Goal: Information Seeking & Learning: Learn about a topic

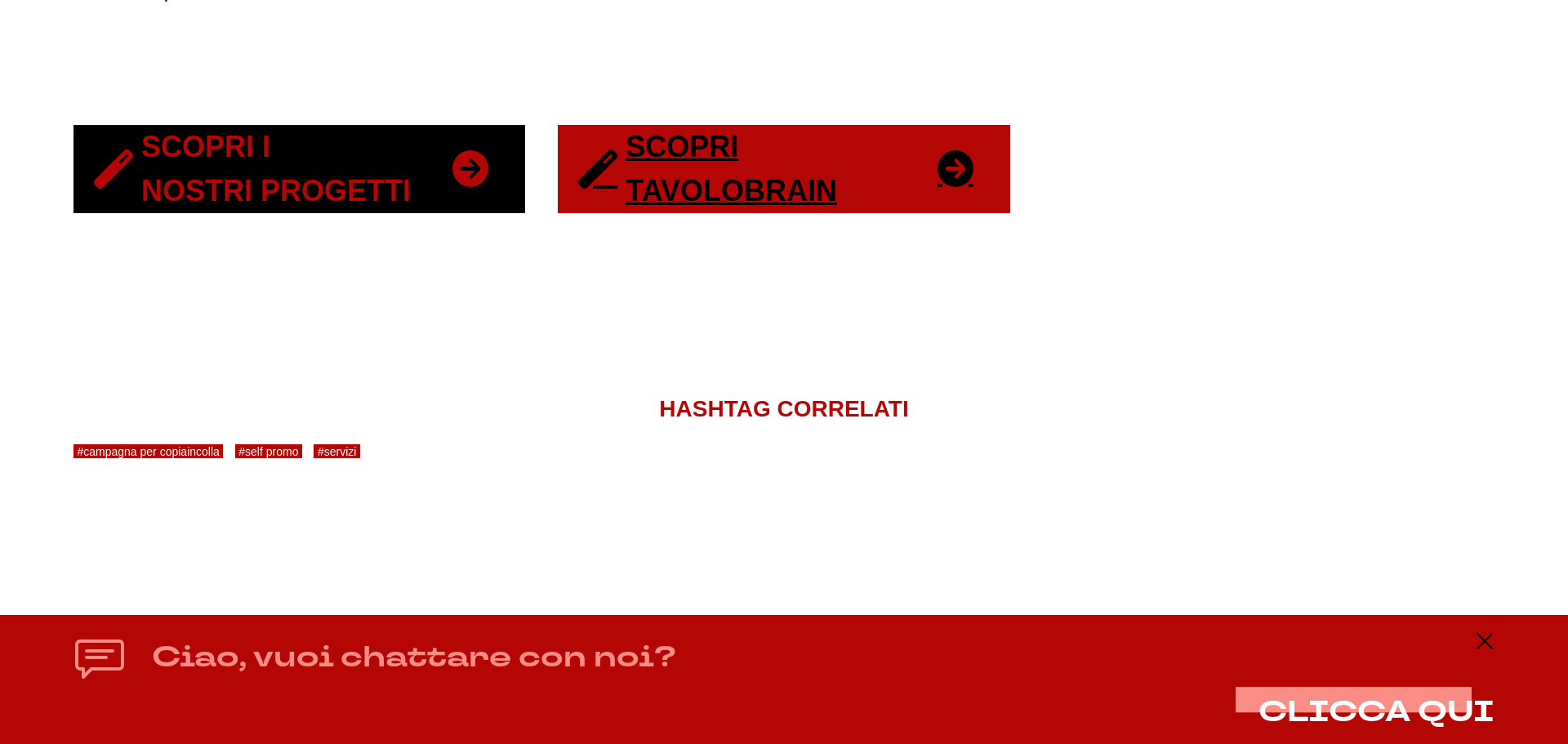
scroll to position [3531, 0]
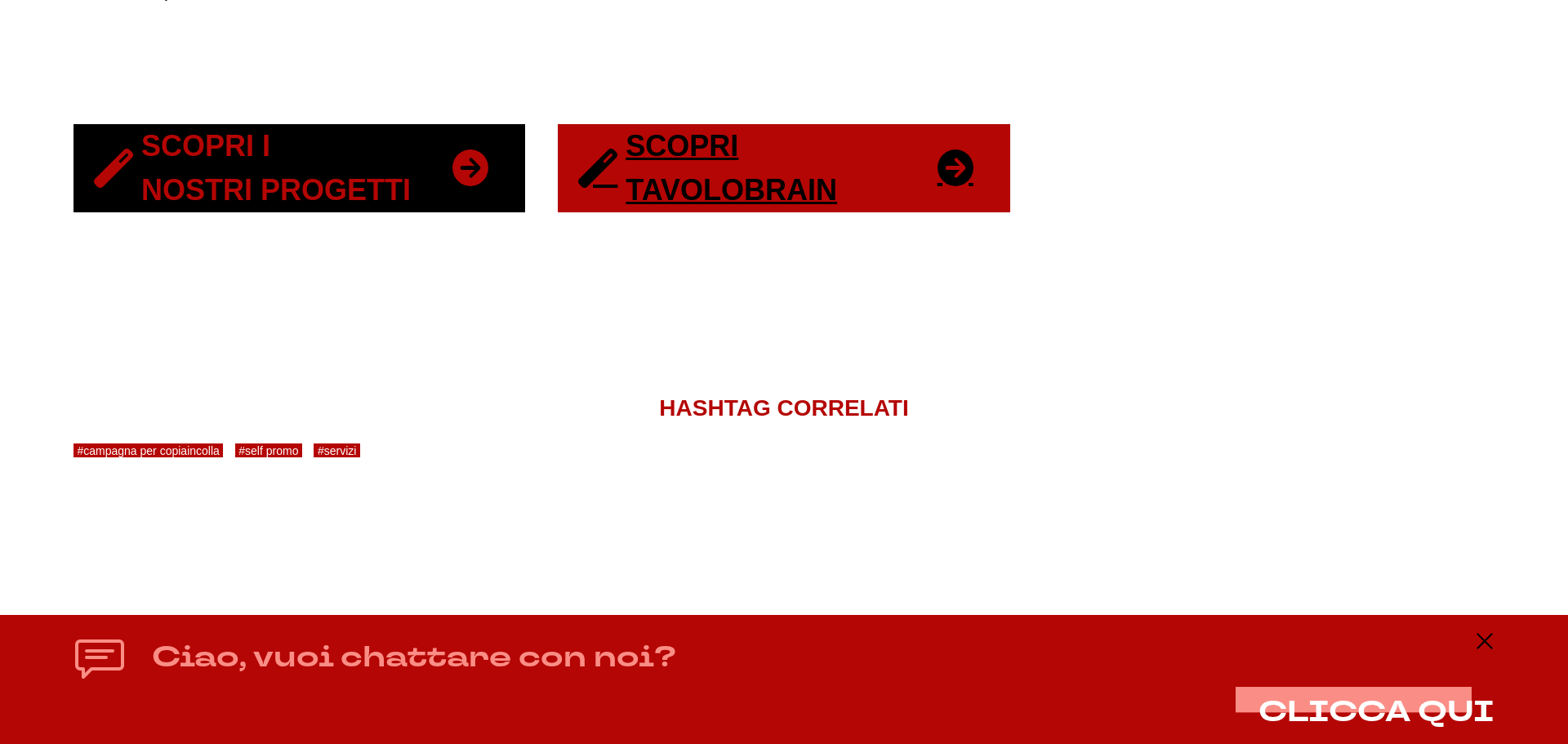
click at [327, 180] on link "Scopri i nostri progetti" at bounding box center [299, 168] width 452 height 88
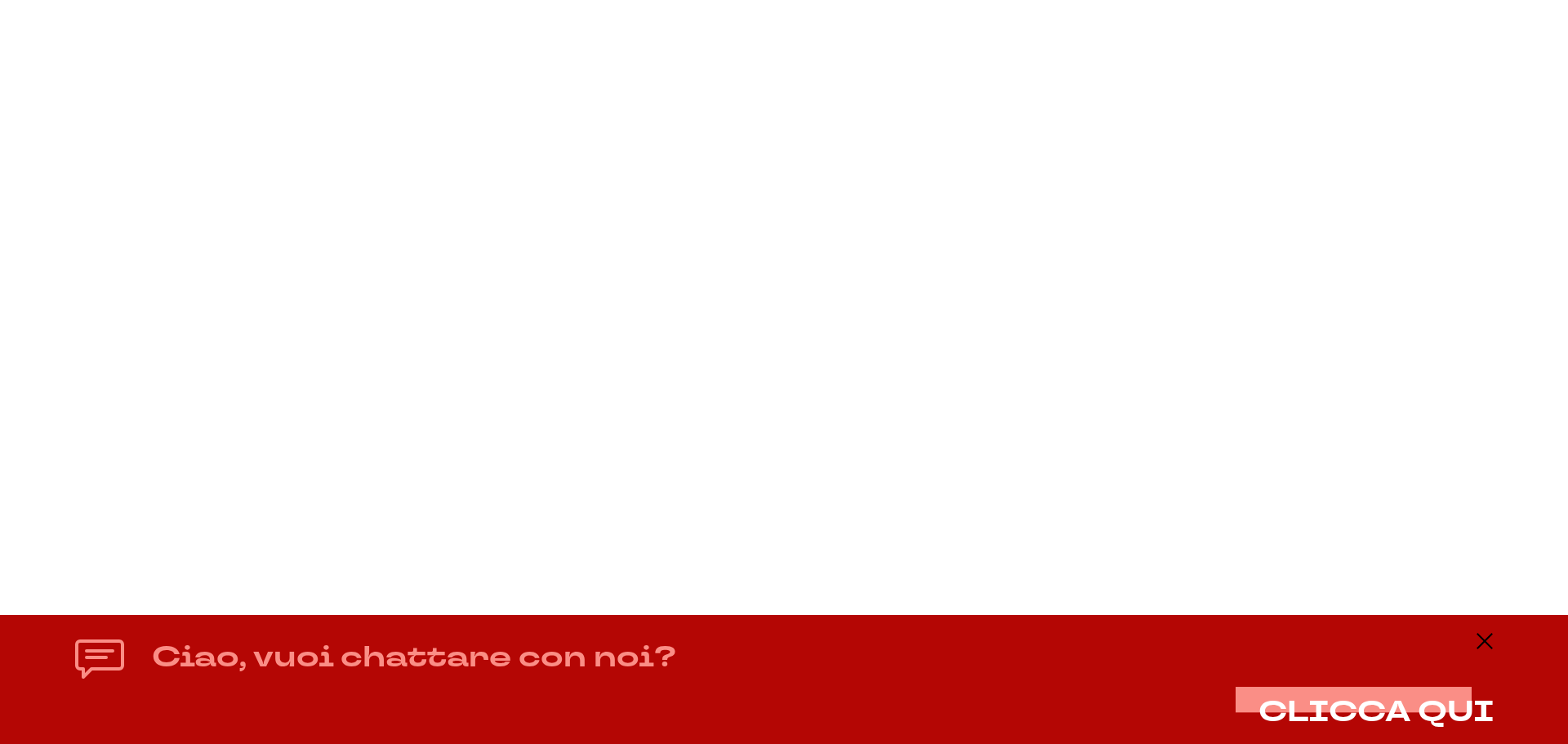
scroll to position [21443, 0]
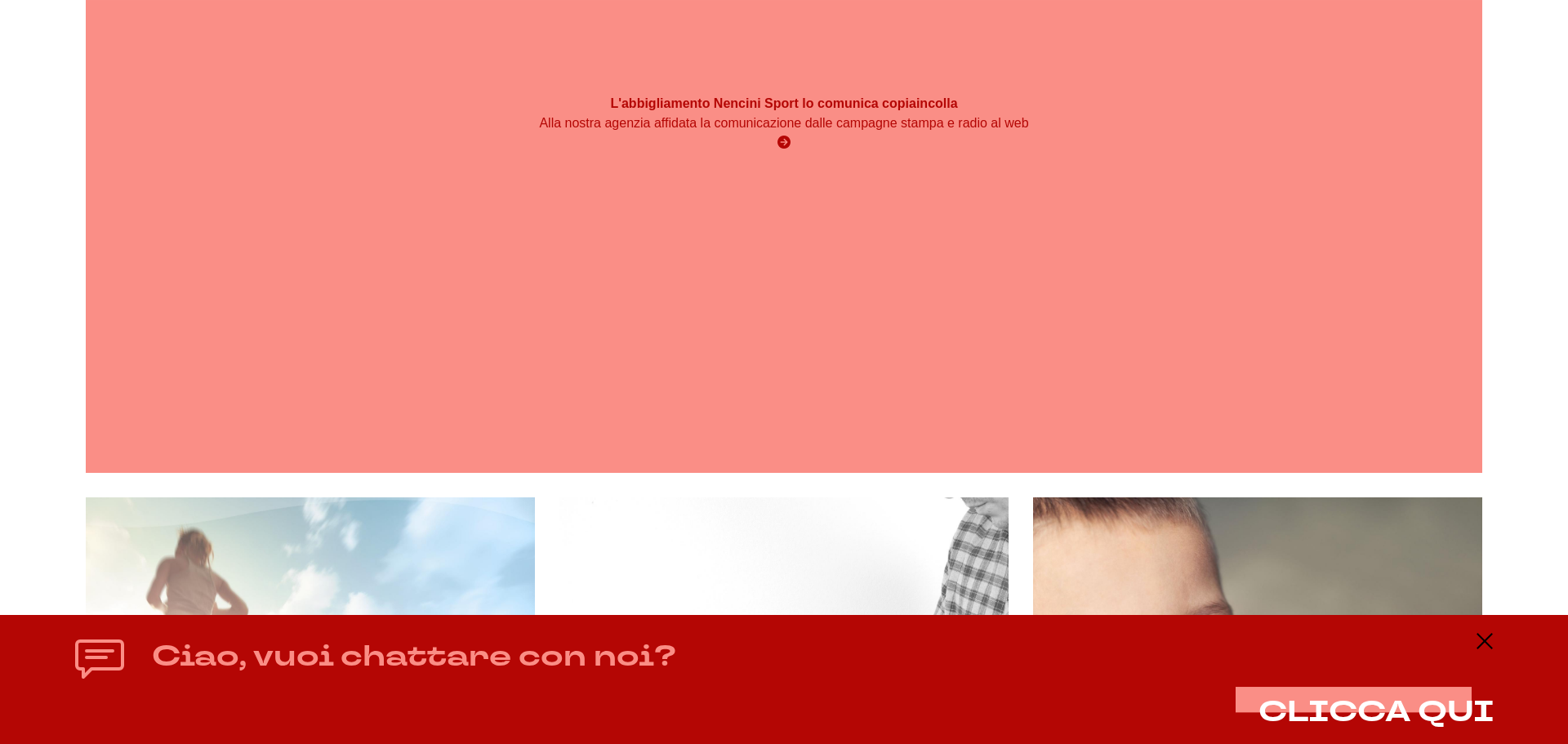
click at [818, 183] on div "L'abbigliamento Nencini Sport lo comunica copiaincolla Alla nostra agenzia affi…" at bounding box center [784, 123] width 1397 height 698
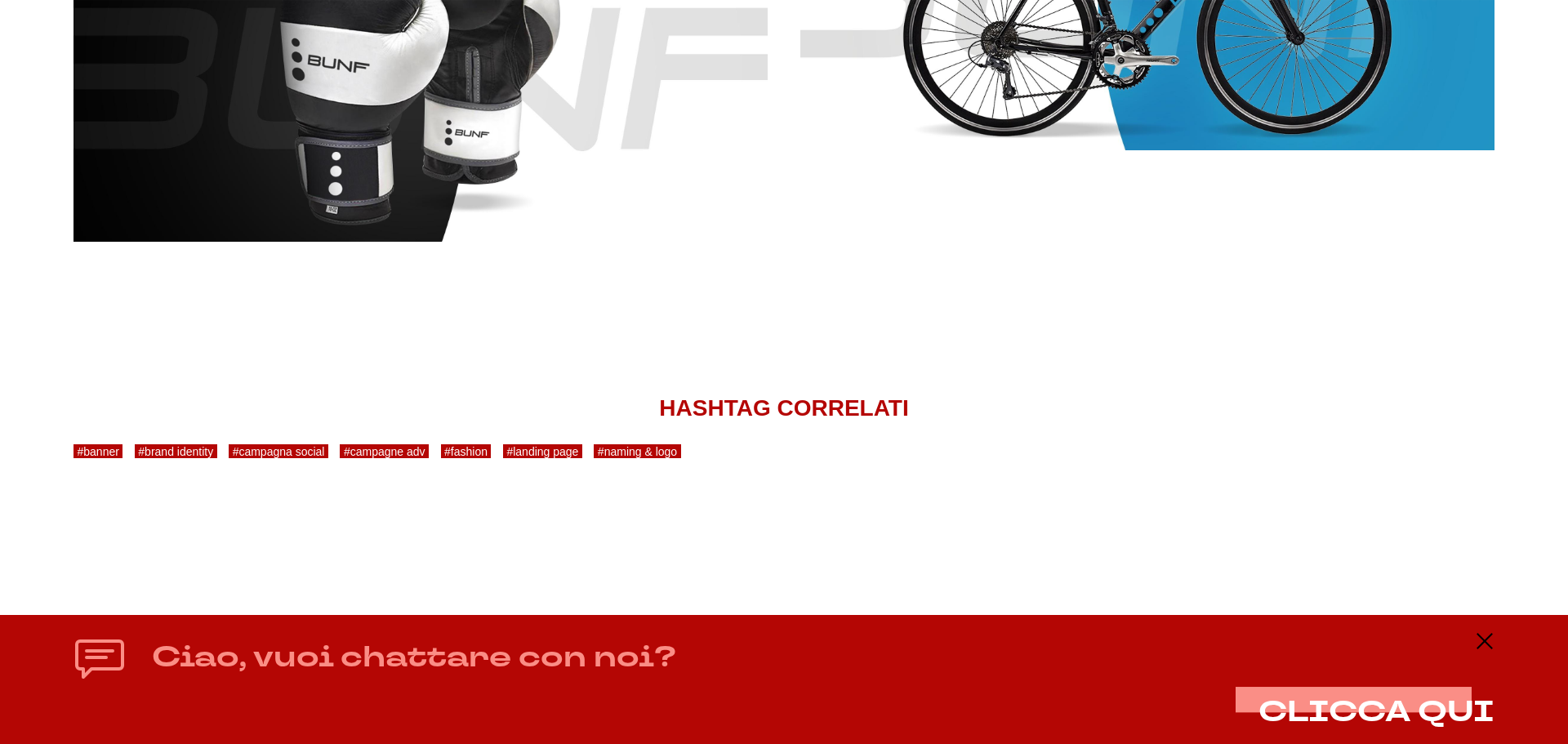
scroll to position [6775, 0]
